Goal: Information Seeking & Learning: Learn about a topic

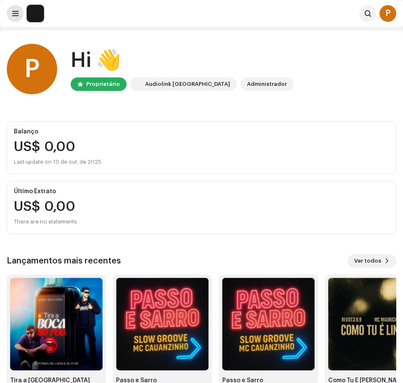
click at [13, 8] on button at bounding box center [15, 13] width 17 height 17
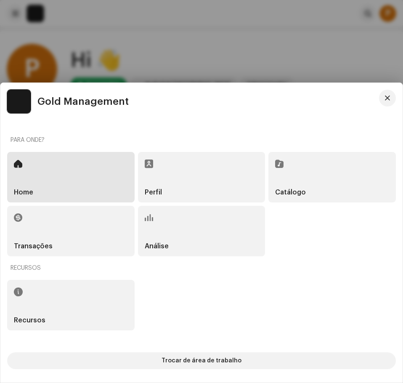
click at [56, 188] on div "Home" at bounding box center [70, 177] width 127 height 50
click at [321, 172] on div "Catálogo" at bounding box center [331, 177] width 127 height 50
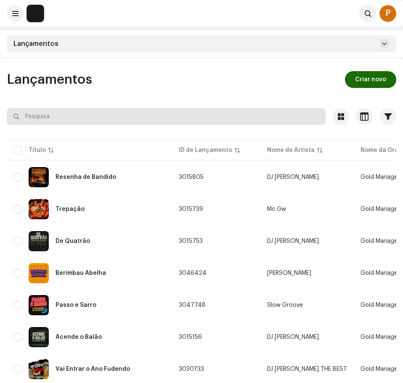
click at [206, 118] on input "text" at bounding box center [166, 116] width 319 height 17
click at [203, 121] on input "text" at bounding box center [166, 116] width 319 height 17
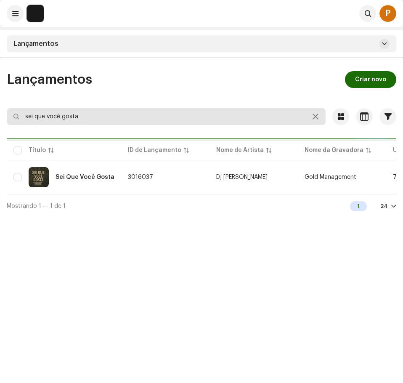
type input "sei que você gosta"
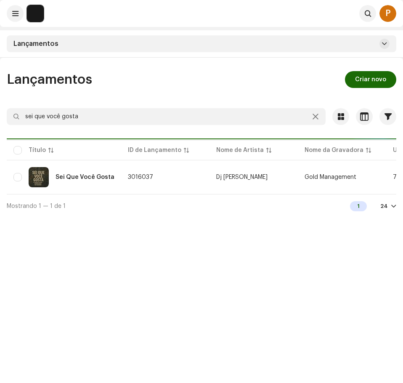
click at [197, 172] on td "3016037" at bounding box center [165, 177] width 88 height 30
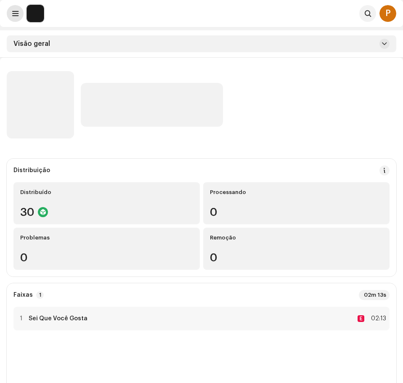
click at [16, 13] on span at bounding box center [15, 13] width 6 height 7
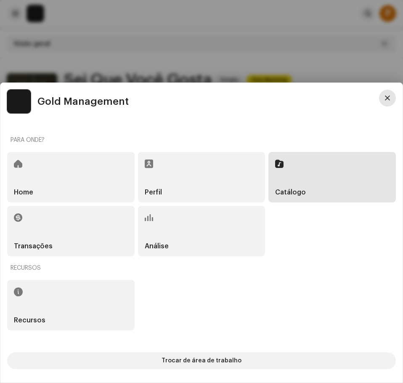
click at [387, 99] on span "button" at bounding box center [387, 98] width 5 height 7
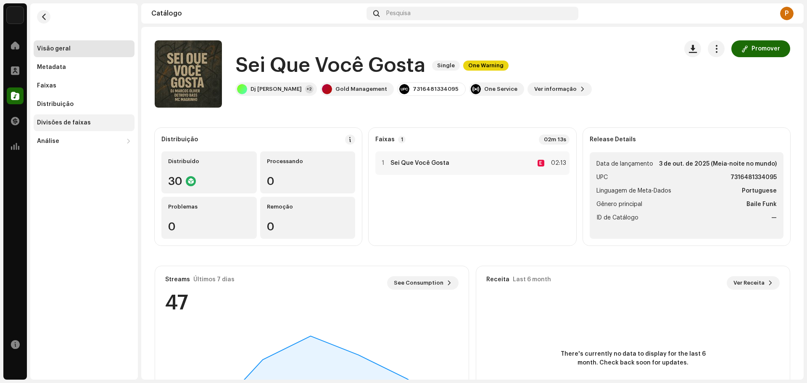
click at [64, 122] on div "Divisões de faixas" at bounding box center [64, 122] width 54 height 7
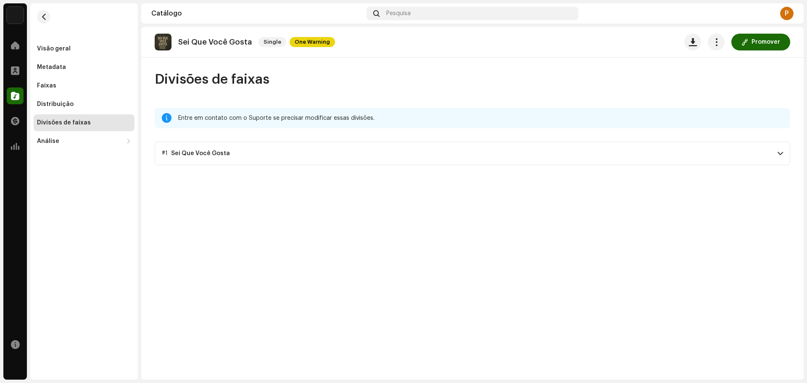
click at [339, 158] on p-accordion-header "#1 Sei Que Você Gosta" at bounding box center [473, 154] width 636 height 24
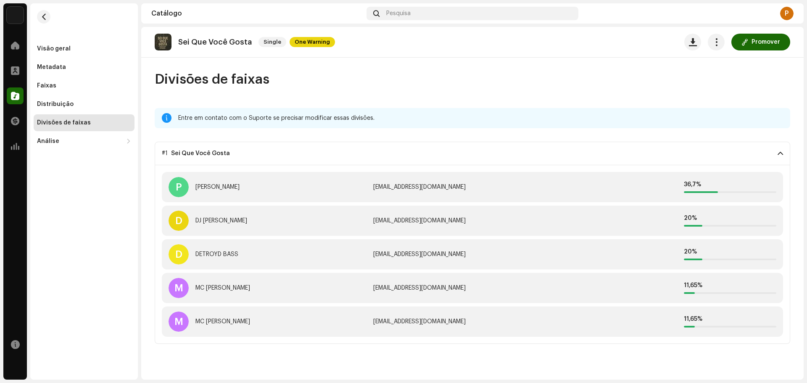
click at [351, 148] on p-accordion-header "#1 Sei Que Você Gosta" at bounding box center [473, 154] width 636 height 24
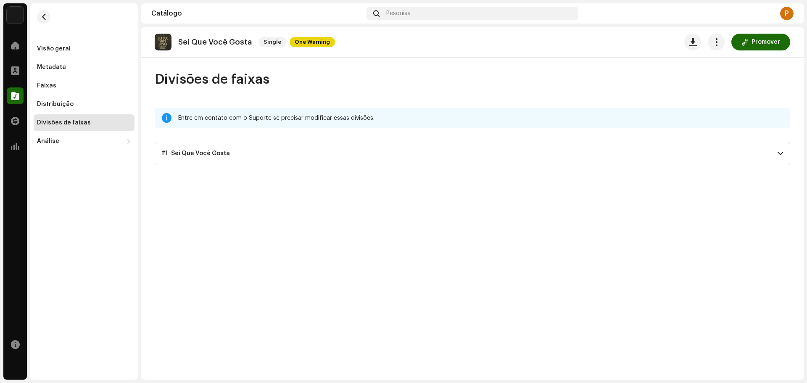
drag, startPoint x: 406, startPoint y: 325, endPoint x: 436, endPoint y: 378, distance: 61.7
click at [402, 378] on div "Sei Que Você Gosta Single One Warning Promover Divisões de faixas Entre em cont…" at bounding box center [472, 203] width 663 height 353
click at [44, 17] on span "button" at bounding box center [44, 16] width 6 height 7
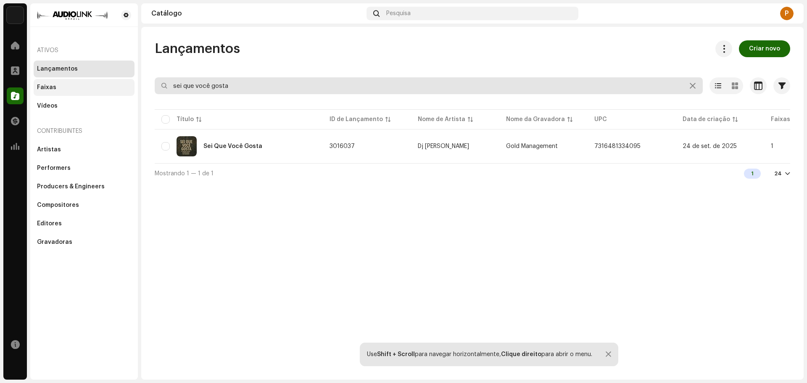
drag, startPoint x: 245, startPoint y: 87, endPoint x: 108, endPoint y: 81, distance: 137.2
click at [108, 81] on div "Gold Management Home Perfil Catálogo Transações Análise Recursos Ativos Lançame…" at bounding box center [403, 191] width 807 height 383
type input "desande criminoso"
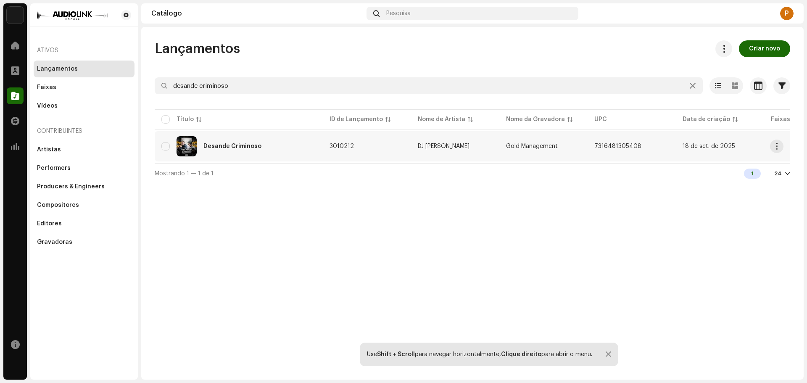
click at [292, 148] on div "Desande Criminoso" at bounding box center [238, 146] width 155 height 20
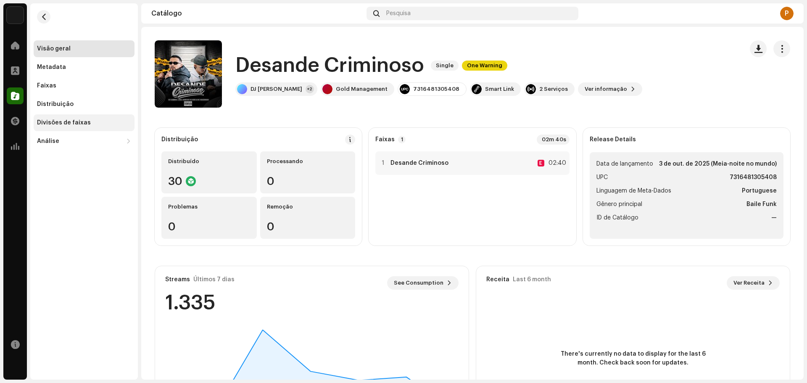
click at [85, 121] on div "Divisões de faixas" at bounding box center [64, 122] width 54 height 7
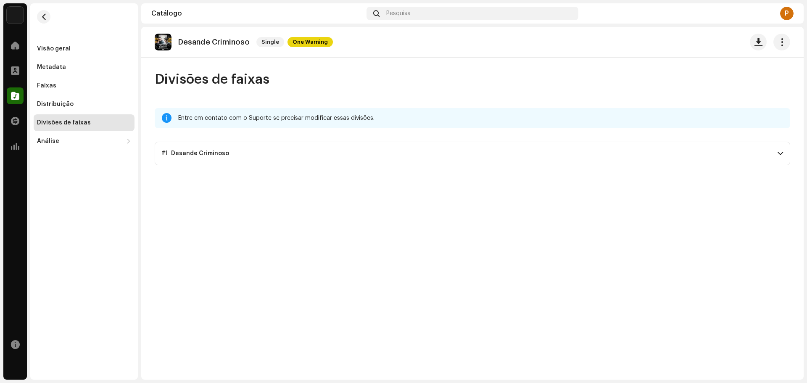
click at [172, 155] on div "Desande Criminoso" at bounding box center [200, 153] width 58 height 7
